Goal: Task Accomplishment & Management: Use online tool/utility

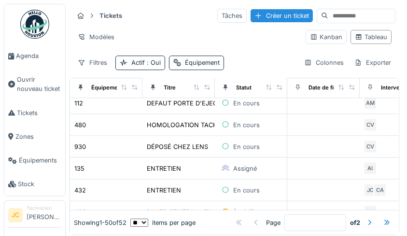
scroll to position [322, 0]
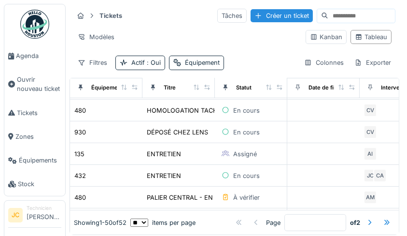
click at [208, 153] on div "ENTRETIEN" at bounding box center [178, 154] width 65 height 10
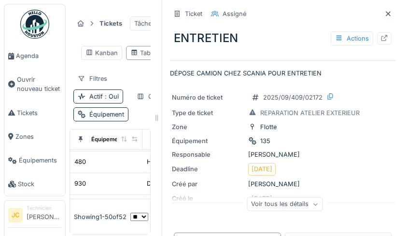
click at [378, 39] on div at bounding box center [384, 38] width 14 height 12
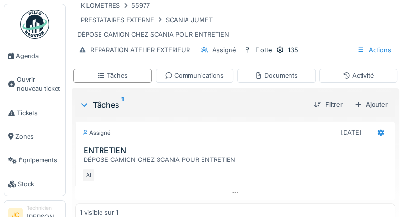
scroll to position [112, 0]
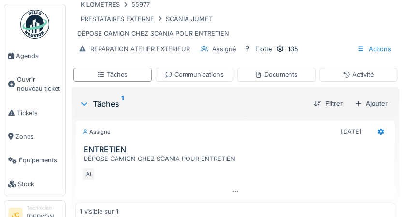
click at [380, 133] on div at bounding box center [380, 132] width 16 height 14
click at [348, 191] on div at bounding box center [235, 191] width 320 height 14
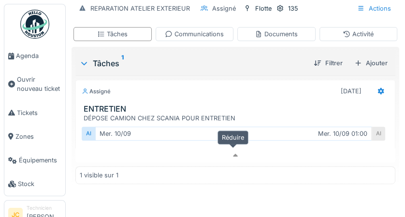
scroll to position [175, 0]
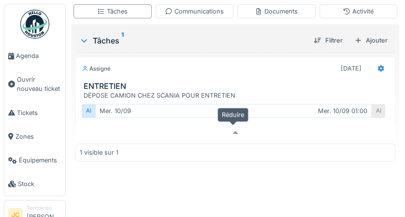
click at [372, 44] on div "Ajouter" at bounding box center [370, 40] width 41 height 13
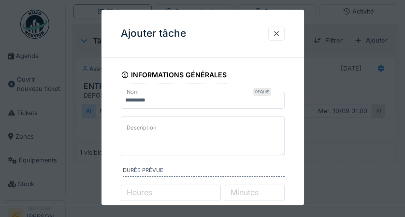
click at [234, 126] on textarea "Description" at bounding box center [203, 136] width 164 height 40
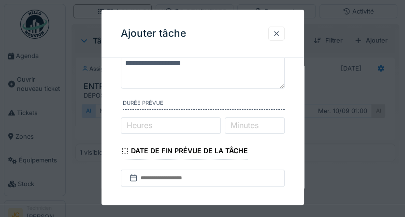
scroll to position [74, 0]
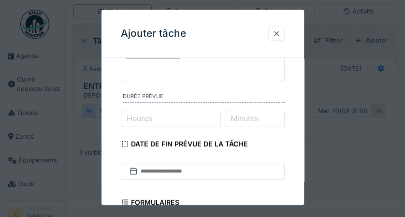
type textarea "**********"
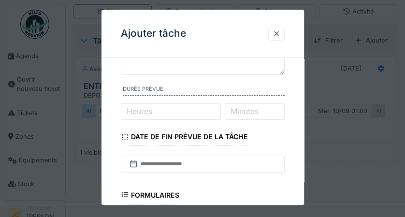
click at [260, 117] on label "Minutes" at bounding box center [244, 111] width 32 height 12
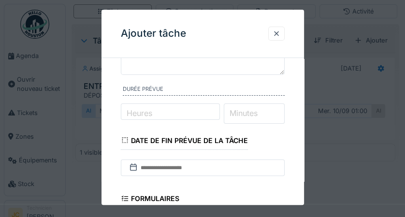
click at [260, 118] on input "Minutes" at bounding box center [254, 113] width 61 height 20
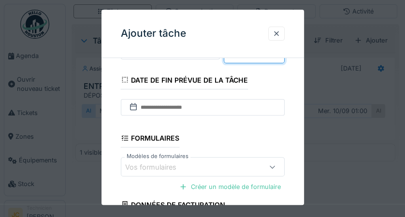
scroll to position [138, 0]
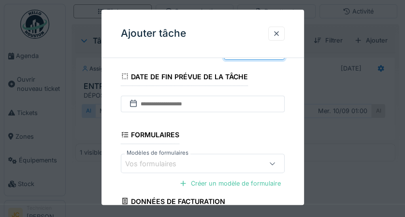
type input "**"
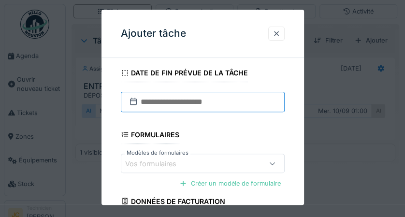
click at [253, 101] on input "text" at bounding box center [203, 102] width 164 height 20
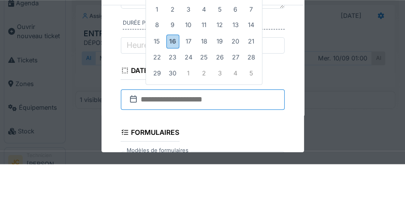
scroll to position [78, 0]
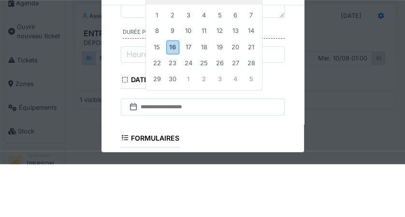
click at [172, 105] on div "16" at bounding box center [172, 100] width 13 height 14
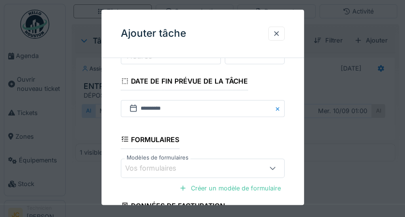
scroll to position [226, 0]
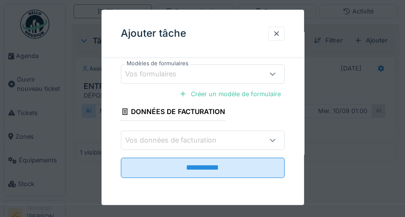
click at [269, 172] on input "**********" at bounding box center [203, 167] width 164 height 20
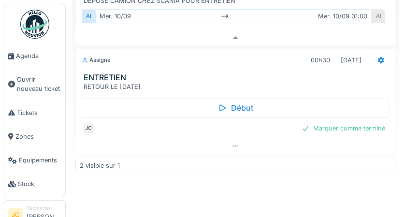
scroll to position [270, 0]
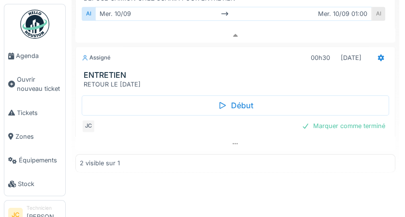
click at [371, 125] on div "Marquer comme terminé" at bounding box center [342, 125] width 91 height 13
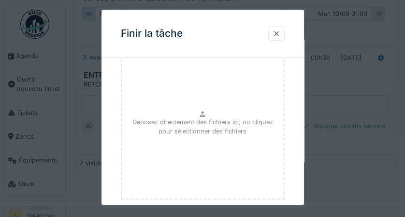
scroll to position [150, 0]
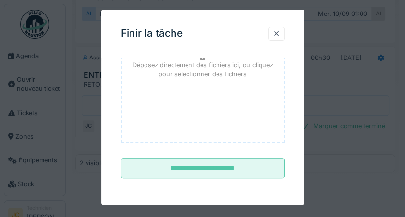
click at [263, 176] on input "**********" at bounding box center [203, 168] width 164 height 20
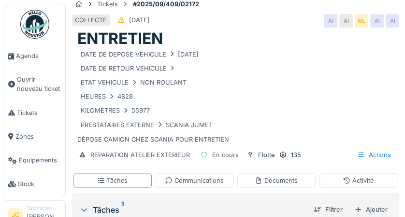
scroll to position [0, 0]
